Goal: Task Accomplishment & Management: Use online tool/utility

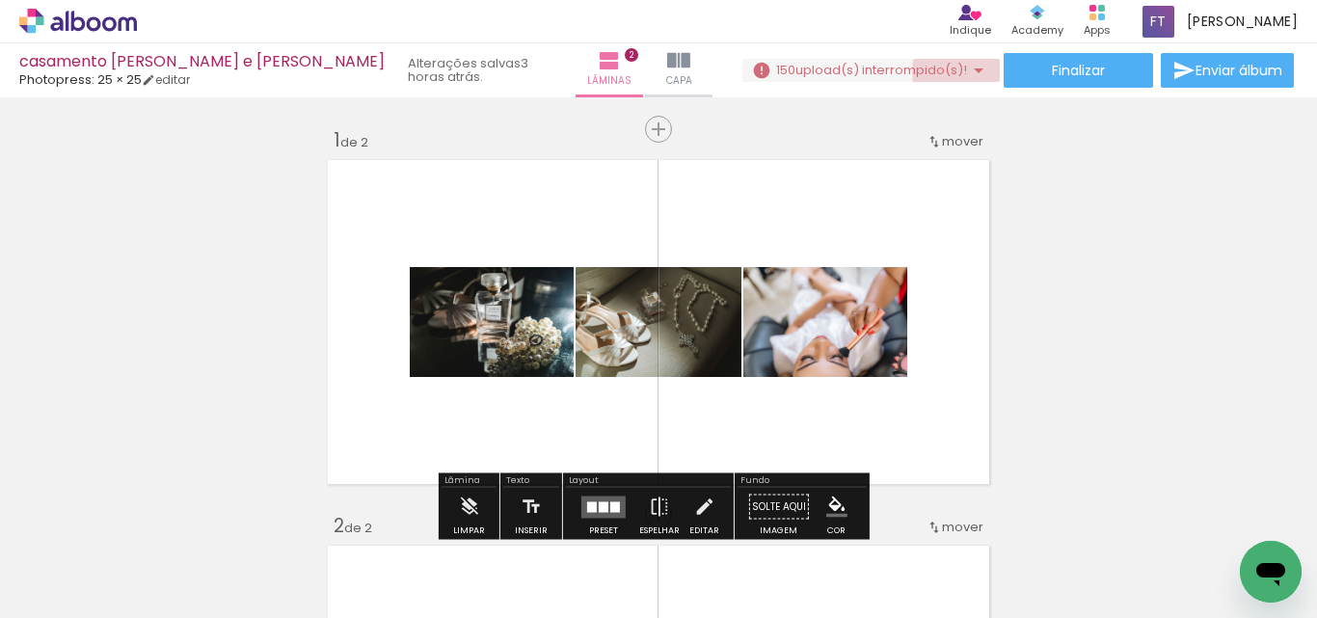
click at [967, 72] on iron-icon at bounding box center [978, 70] width 23 height 23
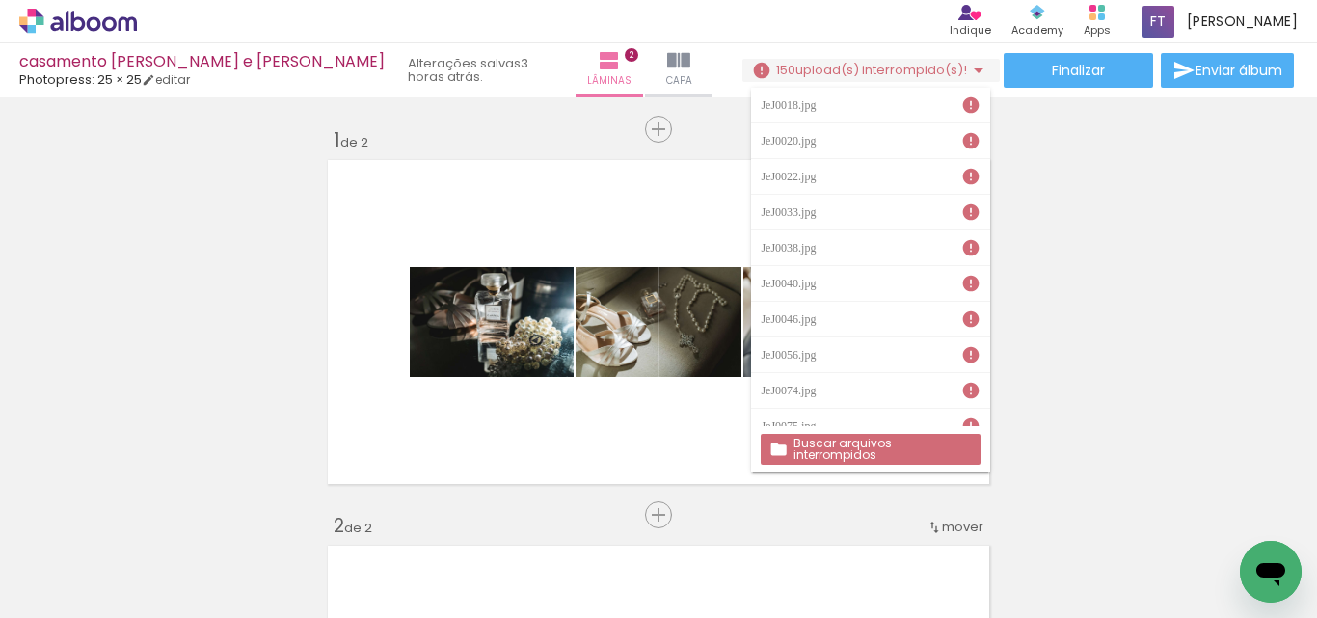
click at [0, 0] on slot "Buscar arquivos interrompidos" at bounding box center [0, 0] width 0 height 0
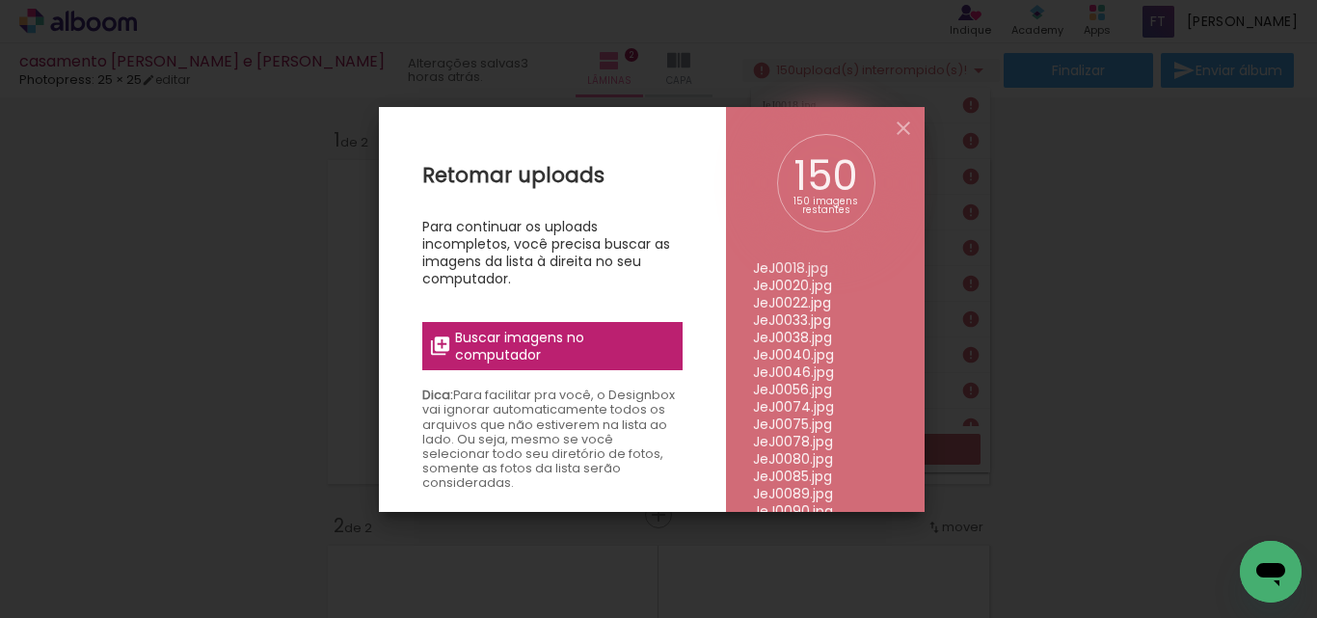
click at [517, 349] on span "Buscar imagens no computador" at bounding box center [562, 346] width 215 height 35
click at [0, 0] on input "file" at bounding box center [0, 0] width 0 height 0
